Goal: Entertainment & Leisure: Consume media (video, audio)

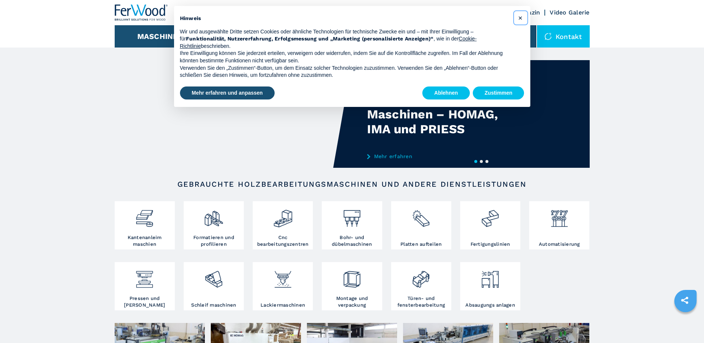
click at [519, 17] on span "×" at bounding box center [520, 17] width 4 height 9
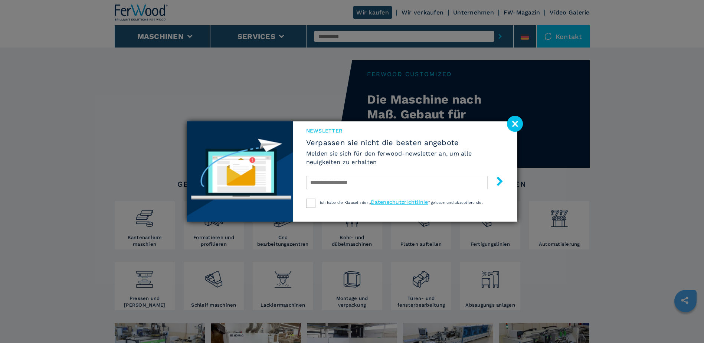
click at [525, 121] on div "Newsletter Verpassen sie nicht die besten angebote Melden sie sich für den ferw…" at bounding box center [352, 171] width 704 height 343
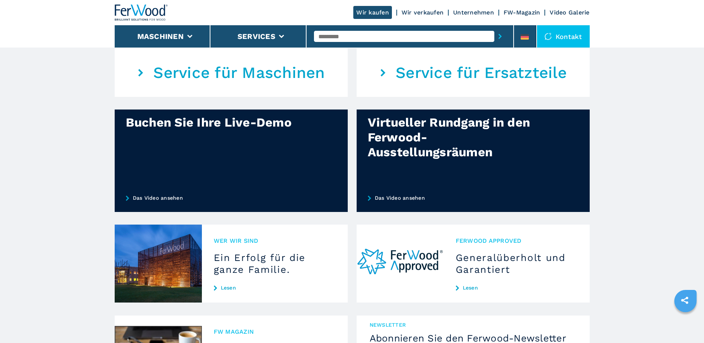
scroll to position [519, 0]
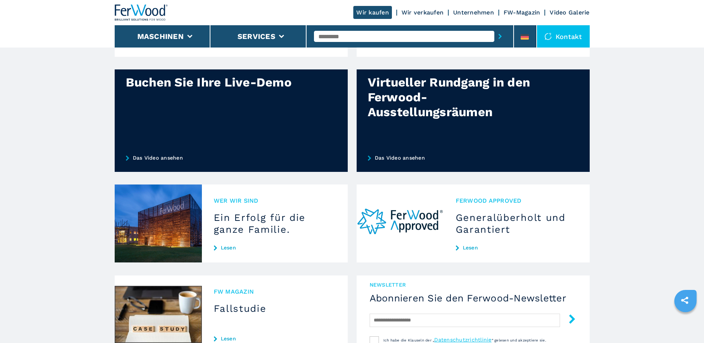
click at [238, 222] on h3 "Ein Erfolg für die ganze Familie." at bounding box center [275, 223] width 122 height 24
click at [239, 197] on span "Wer wir sind" at bounding box center [275, 200] width 122 height 9
click at [228, 246] on link "Lesen" at bounding box center [275, 247] width 122 height 6
click at [216, 249] on icon at bounding box center [215, 247] width 3 height 5
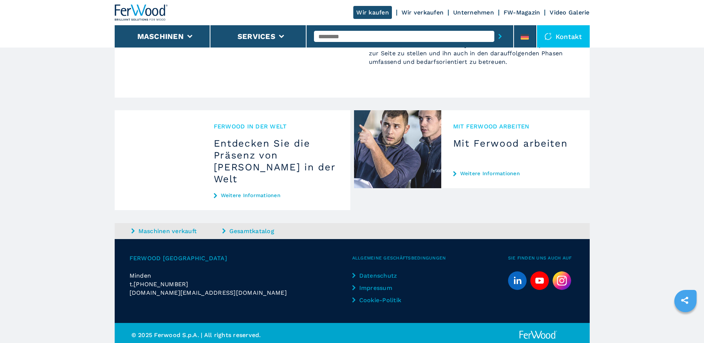
scroll to position [848, 0]
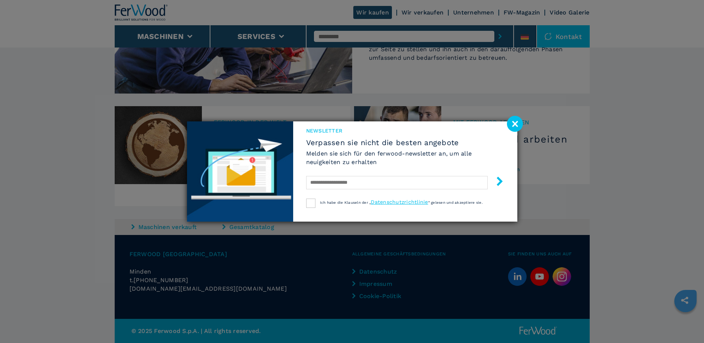
click at [517, 126] on image at bounding box center [515, 124] width 16 height 16
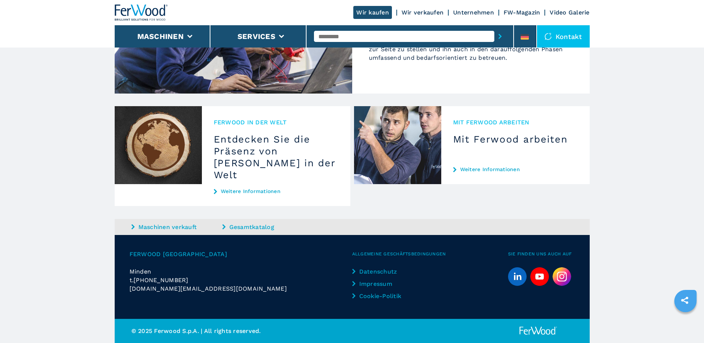
click at [563, 14] on link "Video Galerie" at bounding box center [569, 12] width 40 height 7
click at [561, 11] on link "Video Galerie" at bounding box center [569, 12] width 40 height 7
